Goal: Find specific page/section: Find specific page/section

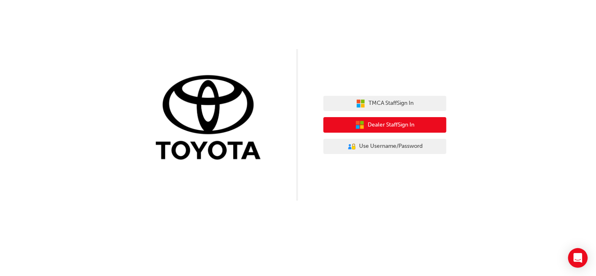
click at [389, 125] on span "Dealer Staff Sign In" at bounding box center [391, 125] width 47 height 9
